Goal: Check status: Check status

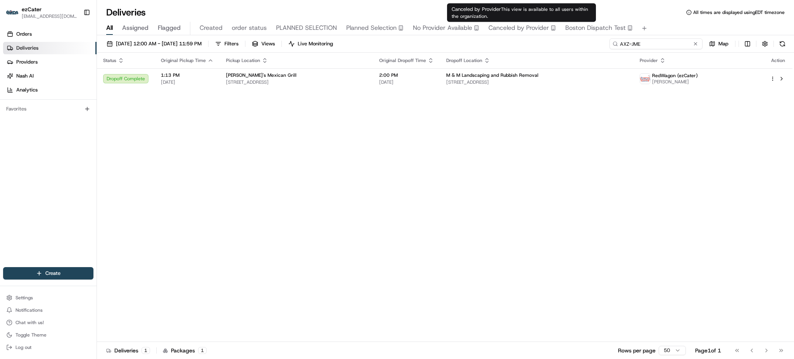
click at [680, 45] on input "AXZ-JME" at bounding box center [655, 43] width 93 height 11
paste input "UXC-ME1"
type input "UXC-ME1"
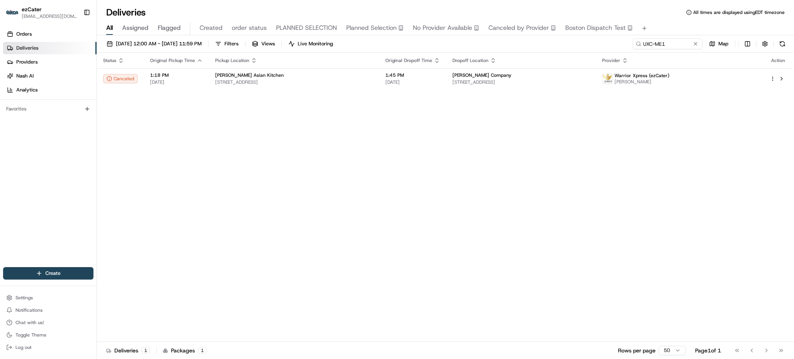
click at [549, 188] on div "Status Original Pickup Time Pickup Location Original Dropoff Time Dropoff Locat…" at bounding box center [444, 197] width 695 height 289
click at [452, 84] on td "[PERSON_NAME] Company [STREET_ADDRESS]" at bounding box center [521, 78] width 150 height 21
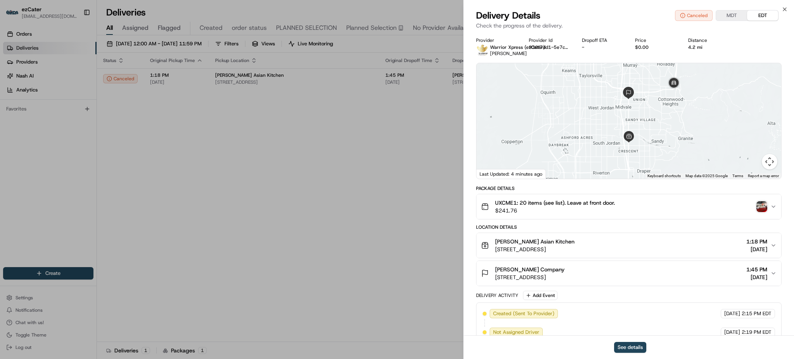
click at [766, 210] on img "button" at bounding box center [761, 206] width 11 height 11
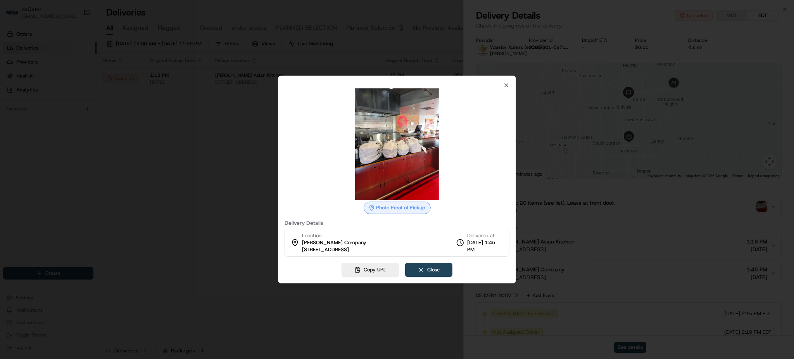
click at [626, 232] on div at bounding box center [397, 179] width 794 height 359
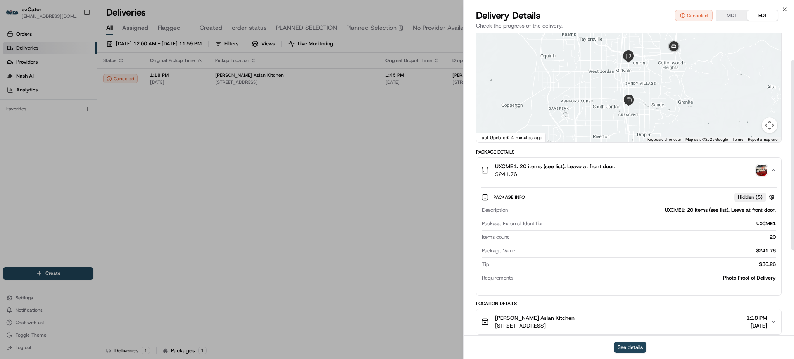
scroll to position [26, 0]
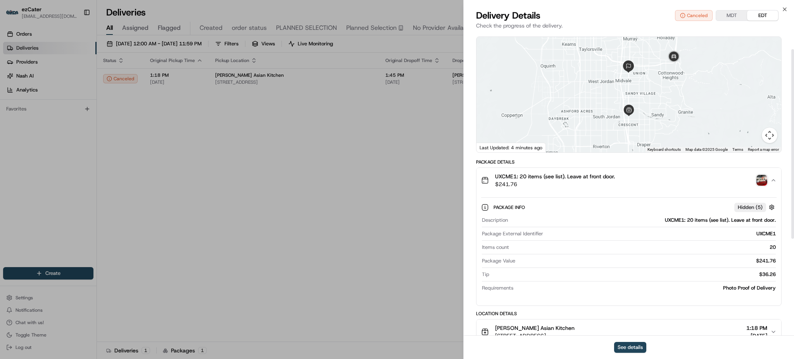
click at [763, 178] on img "button" at bounding box center [761, 180] width 11 height 11
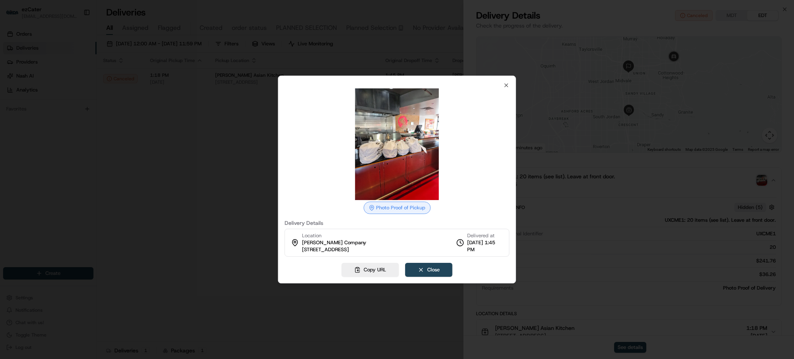
click at [390, 136] on img at bounding box center [397, 144] width 112 height 112
click at [170, 131] on div at bounding box center [397, 179] width 794 height 359
